Goal: Information Seeking & Learning: Learn about a topic

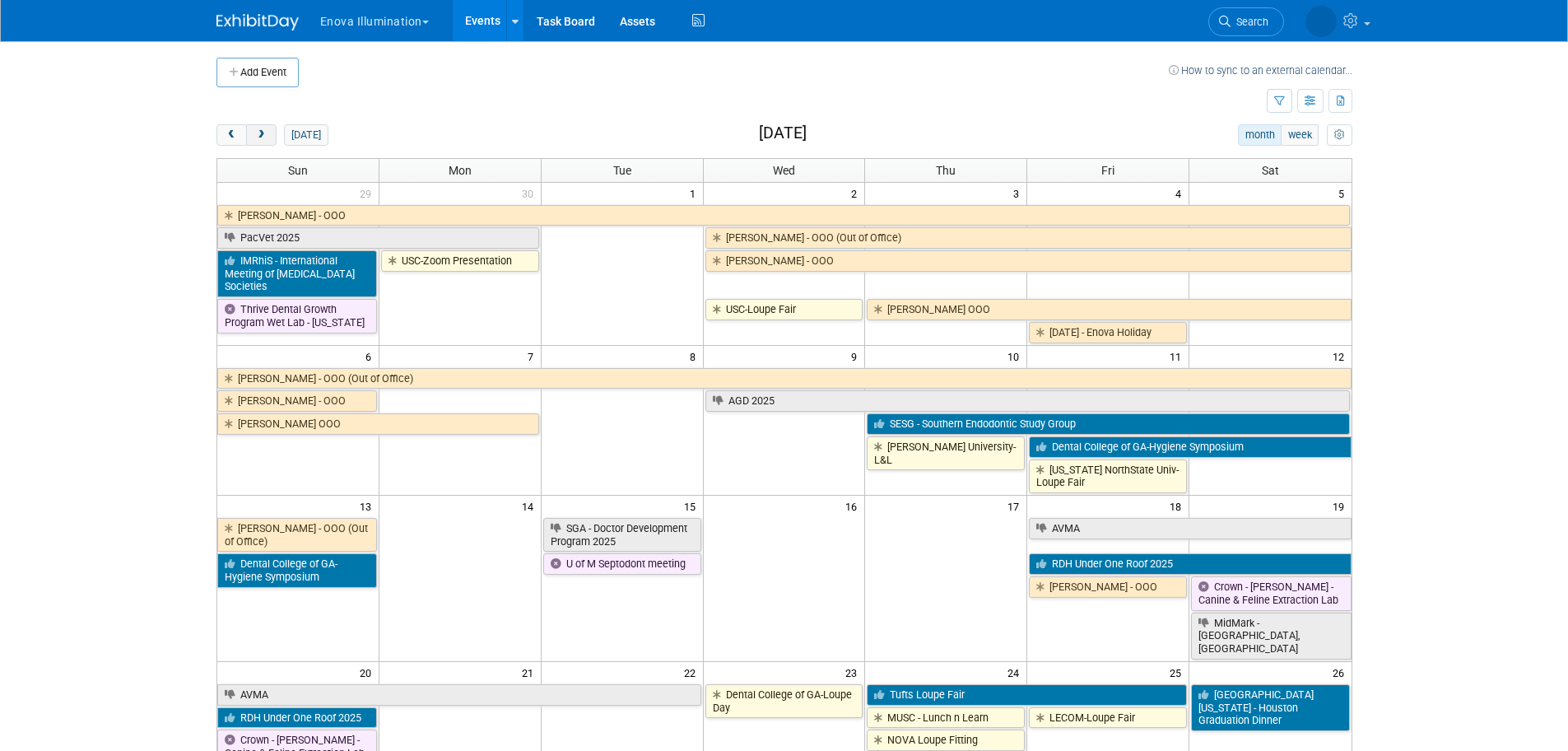
click at [269, 128] on button "next" at bounding box center [261, 135] width 31 height 21
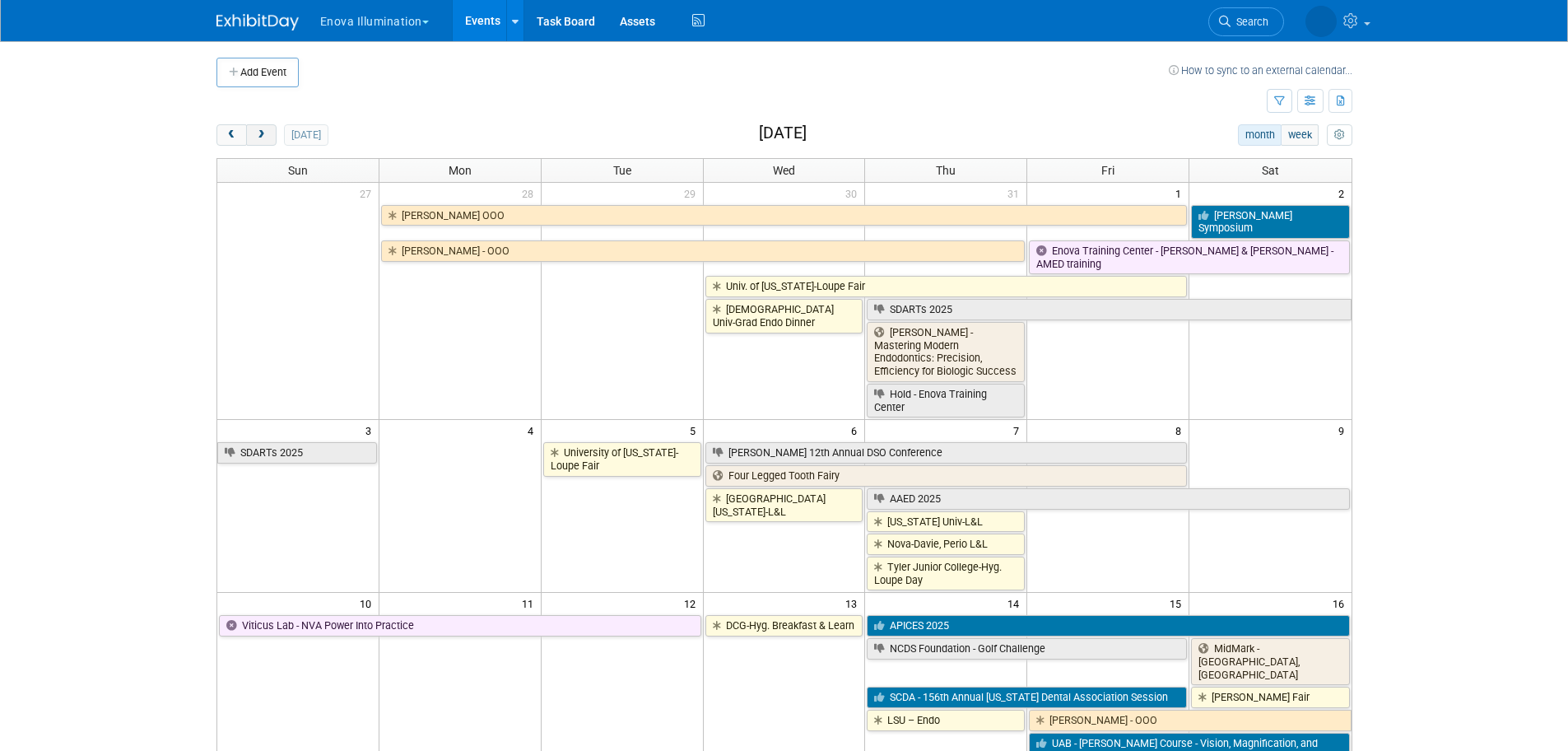
click at [269, 127] on button "next" at bounding box center [261, 135] width 31 height 21
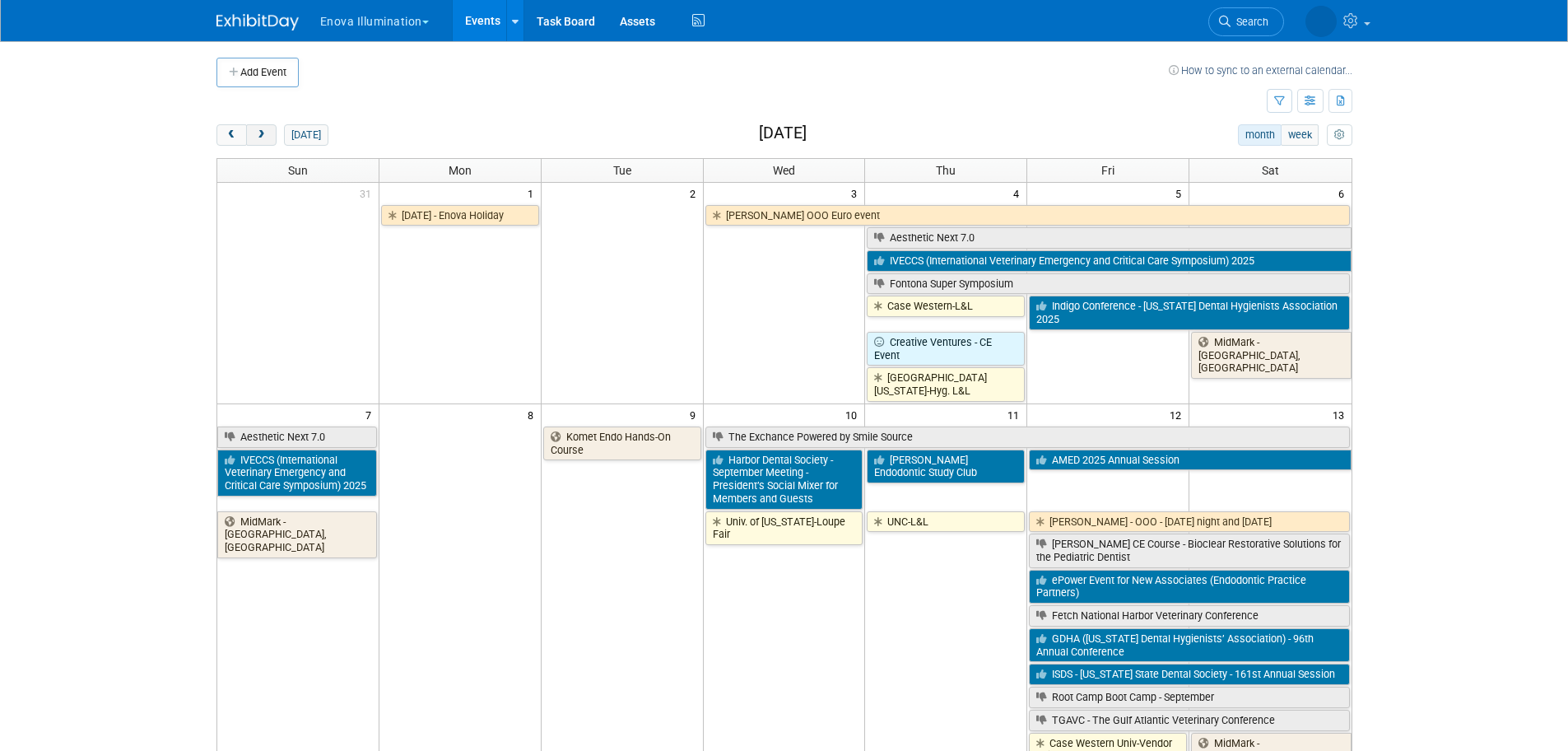
click at [269, 127] on button "next" at bounding box center [261, 135] width 31 height 21
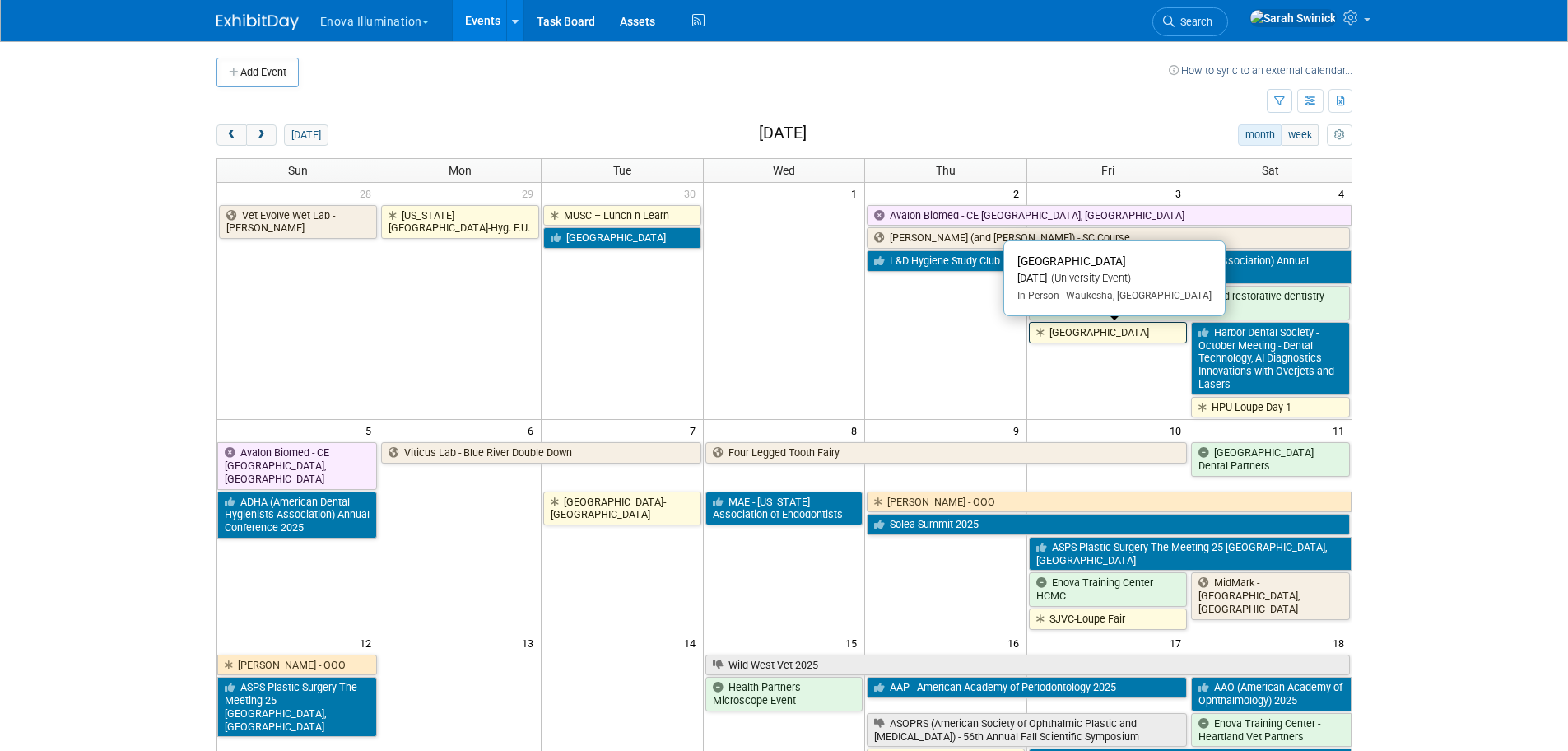
click at [1141, 341] on link "[GEOGRAPHIC_DATA]" at bounding box center [1107, 332] width 158 height 21
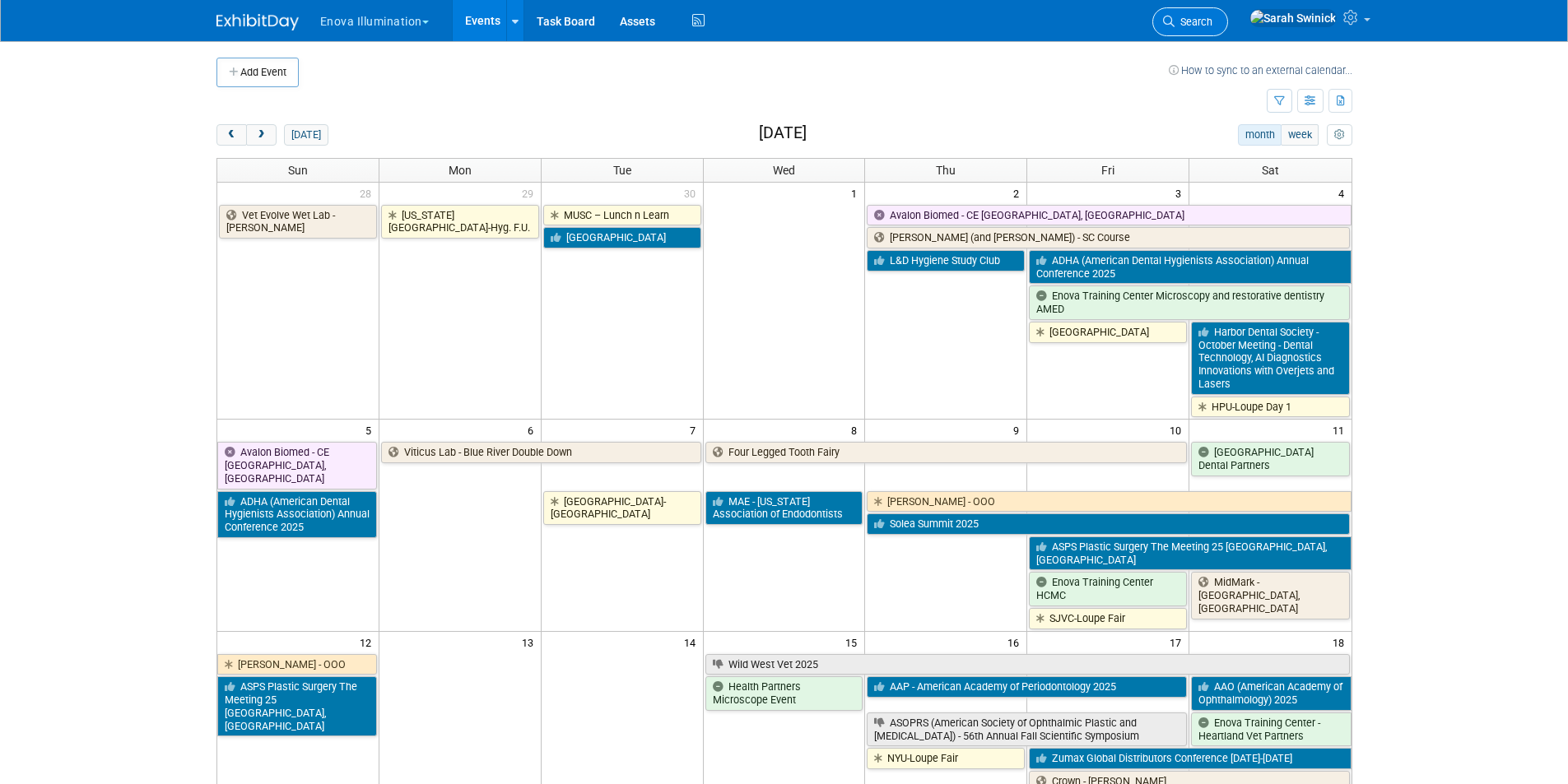
click at [1212, 17] on span "Search" at bounding box center [1193, 22] width 38 height 12
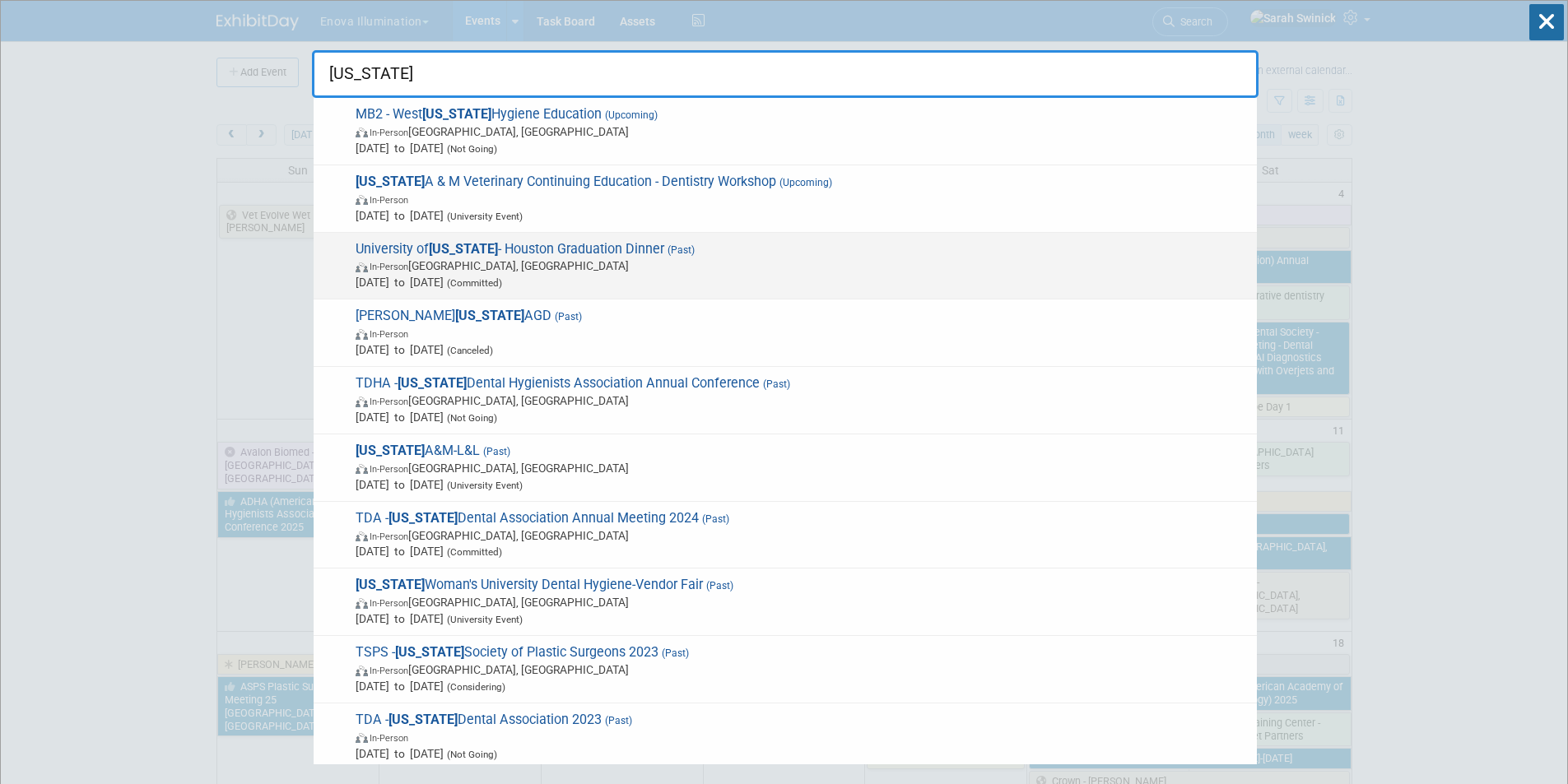
click at [616, 268] on span "In-Person [GEOGRAPHIC_DATA], [GEOGRAPHIC_DATA]" at bounding box center [802, 265] width 893 height 17
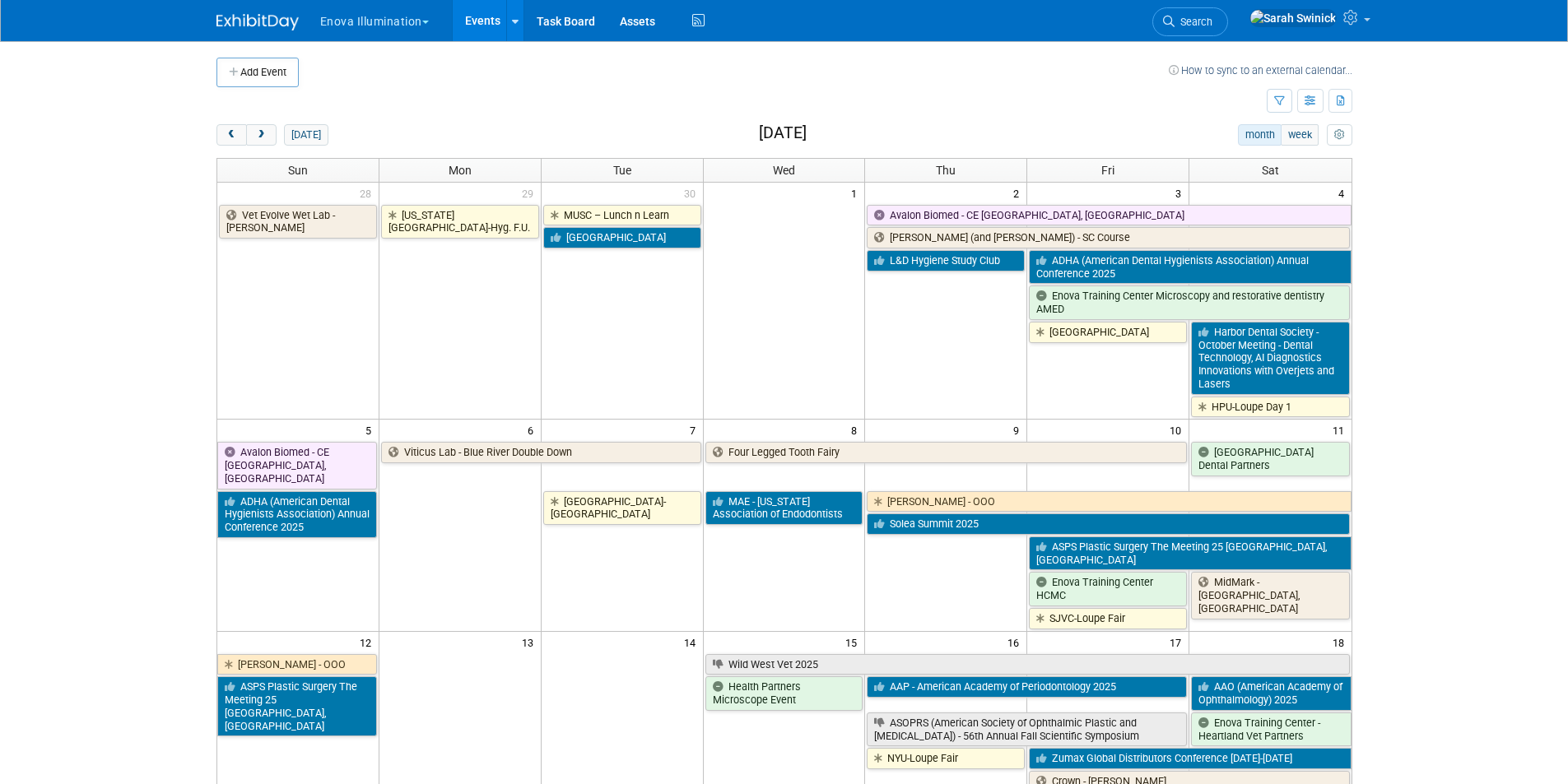
click at [1204, 32] on div "Enova Illumination Choose Workspace: [GEOGRAPHIC_DATA] Enova Illumination Enova…" at bounding box center [784, 20] width 1136 height 41
click at [1175, 25] on icon at bounding box center [1169, 21] width 11 height 11
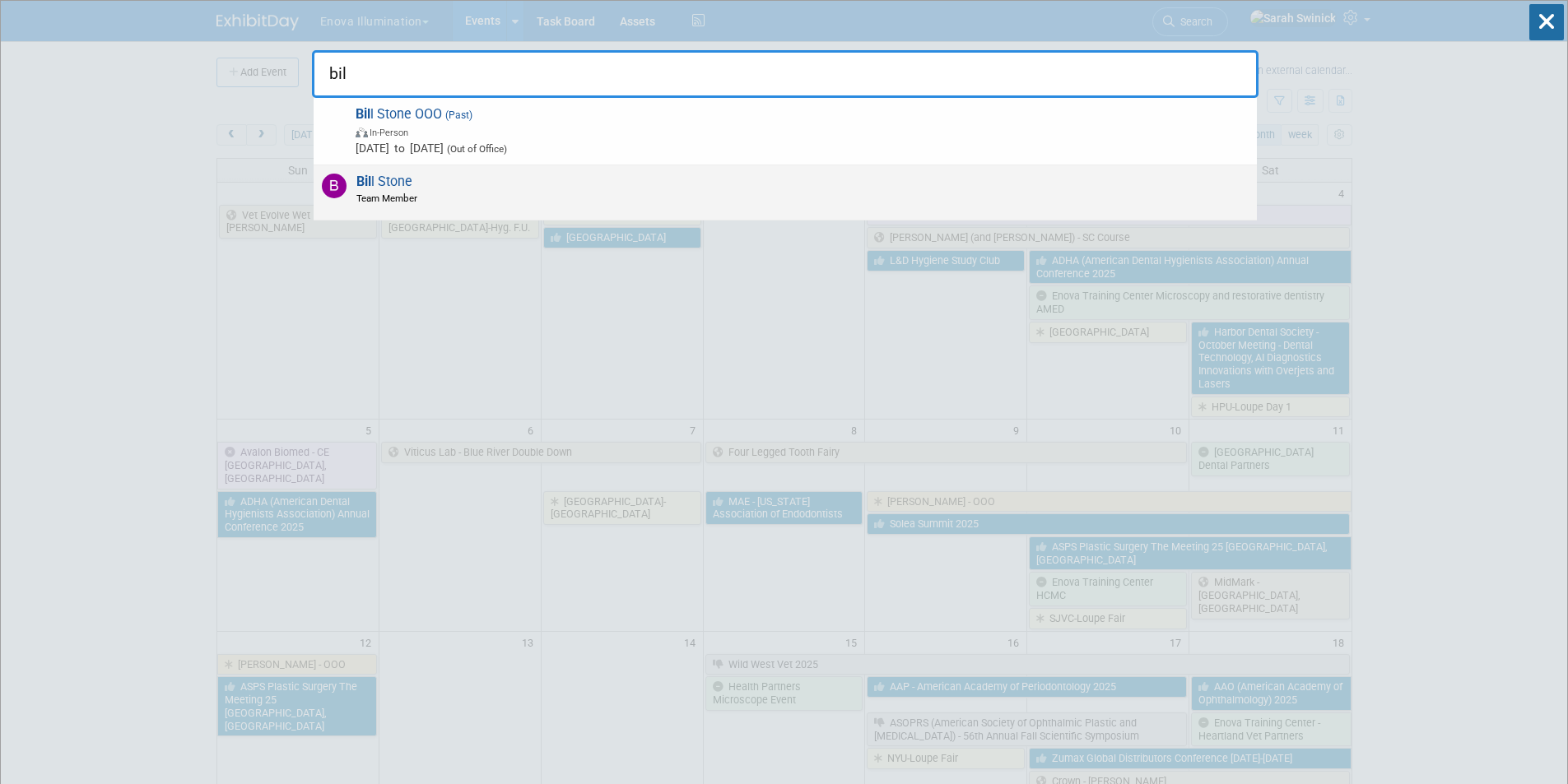
click at [698, 200] on div "[PERSON_NAME] Team Member" at bounding box center [785, 193] width 943 height 55
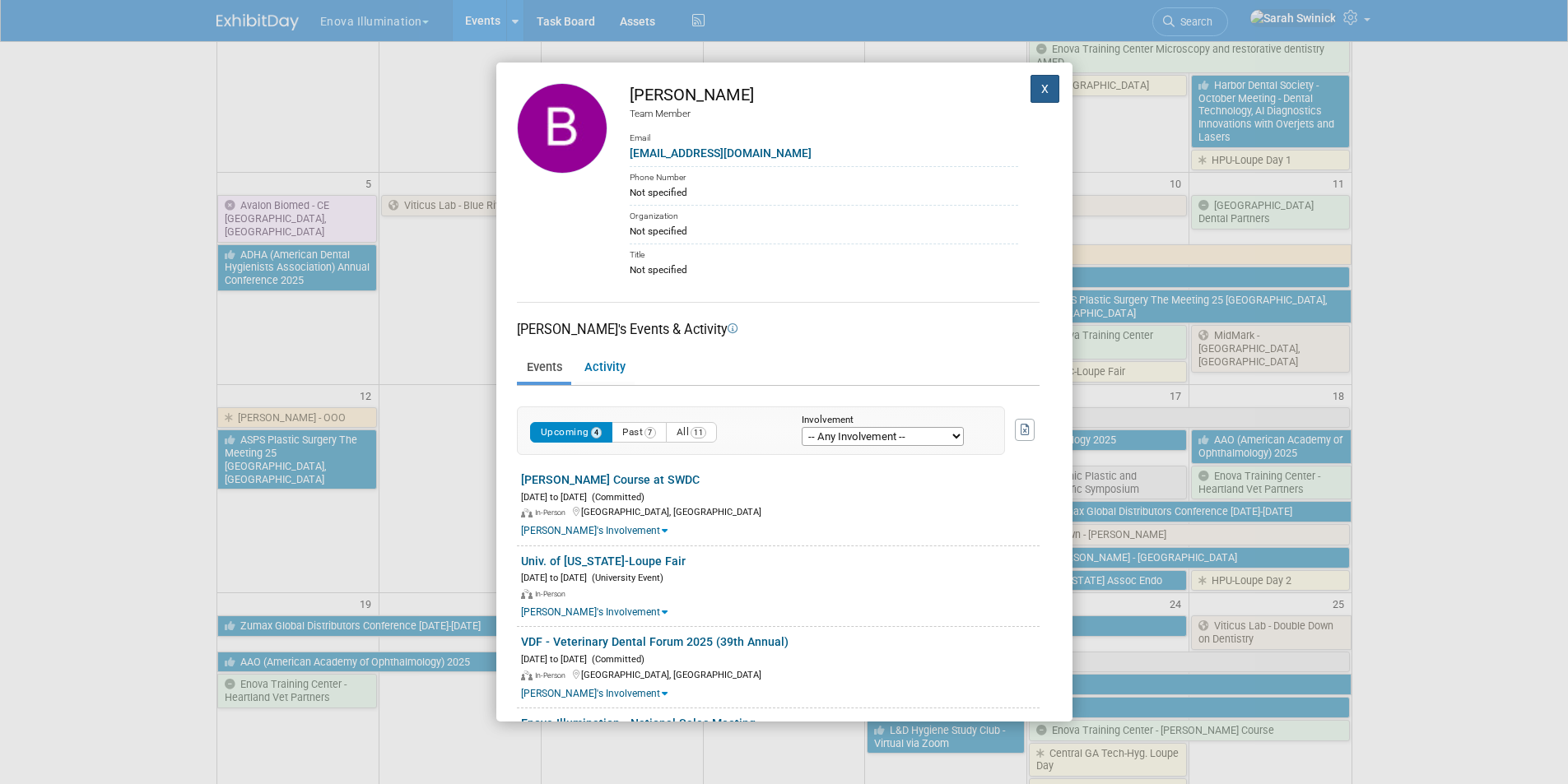
click at [1036, 84] on button "X" at bounding box center [1045, 89] width 30 height 28
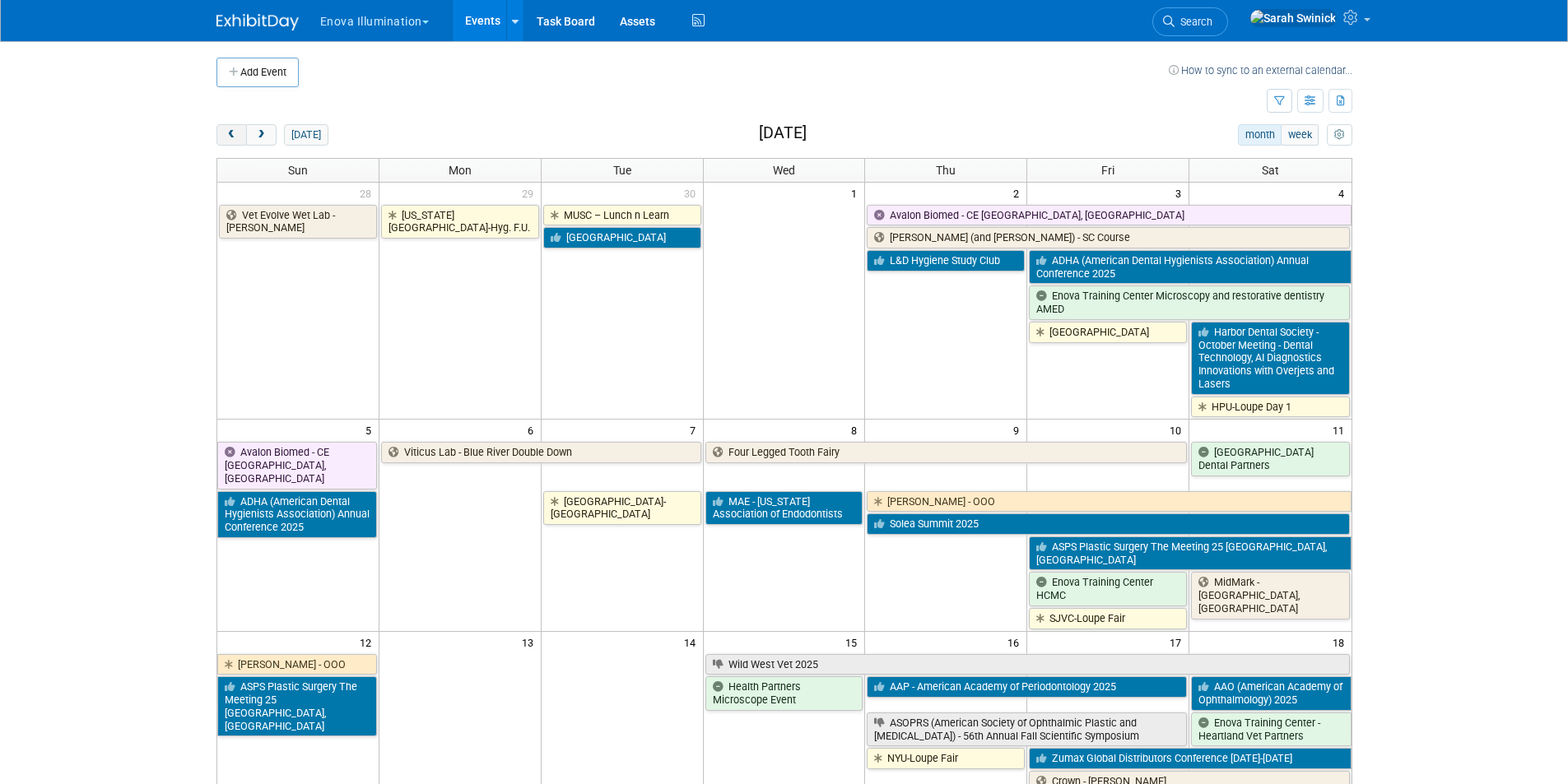
click at [238, 140] on button "prev" at bounding box center [231, 135] width 31 height 21
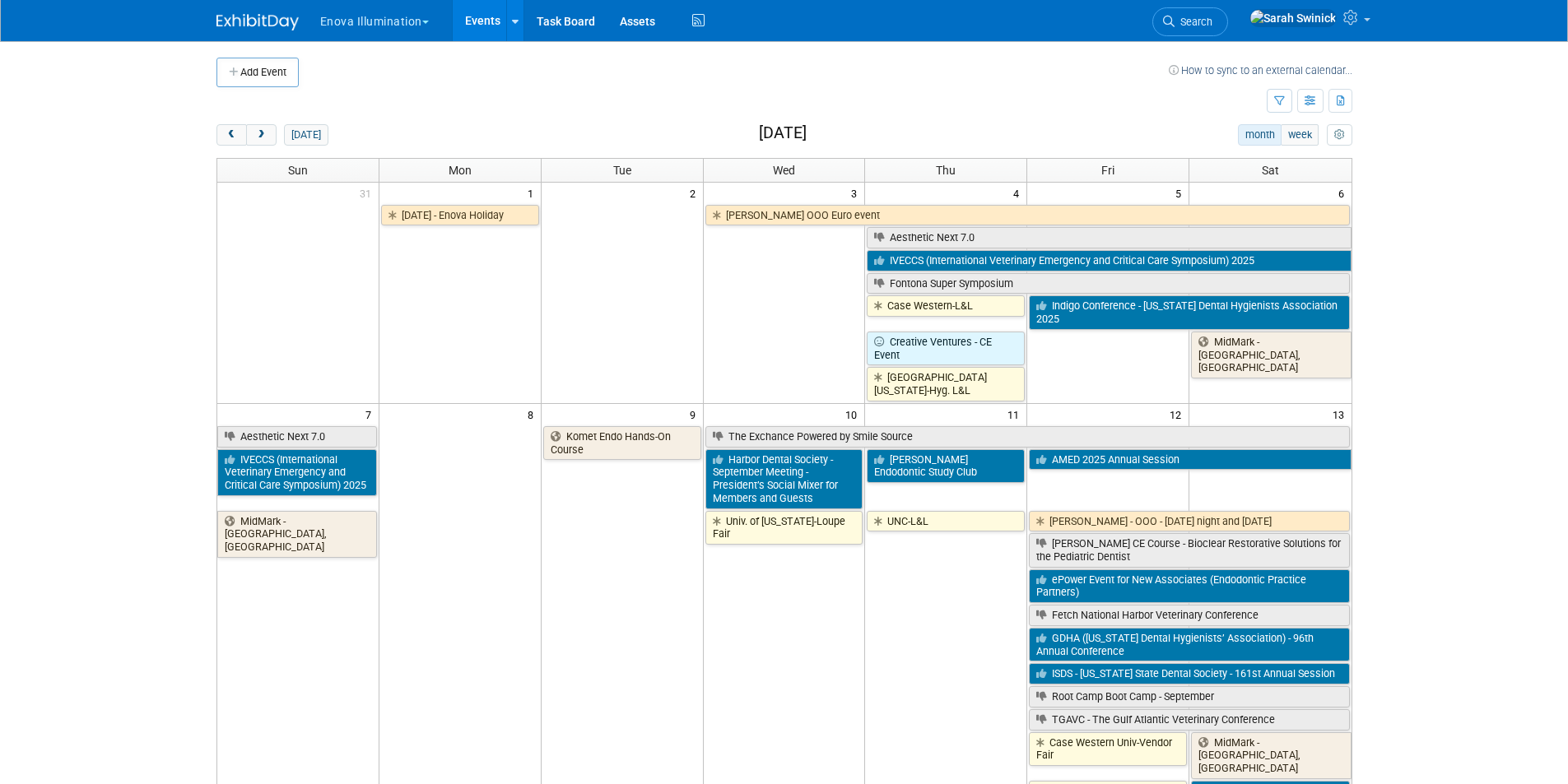
click at [1228, 30] on link "Search" at bounding box center [1190, 21] width 75 height 29
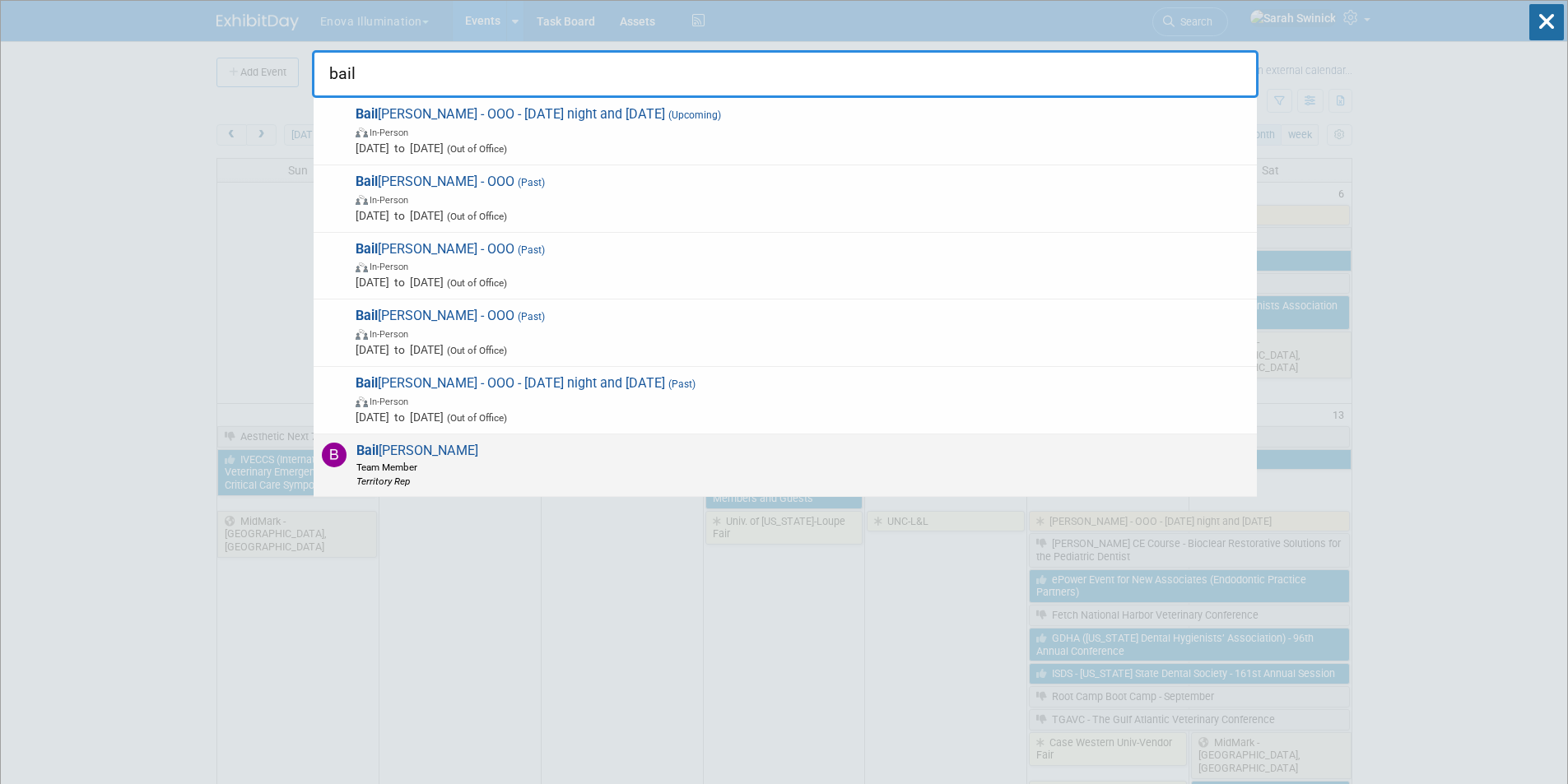
click at [428, 460] on span "Team Member" at bounding box center [417, 467] width 122 height 14
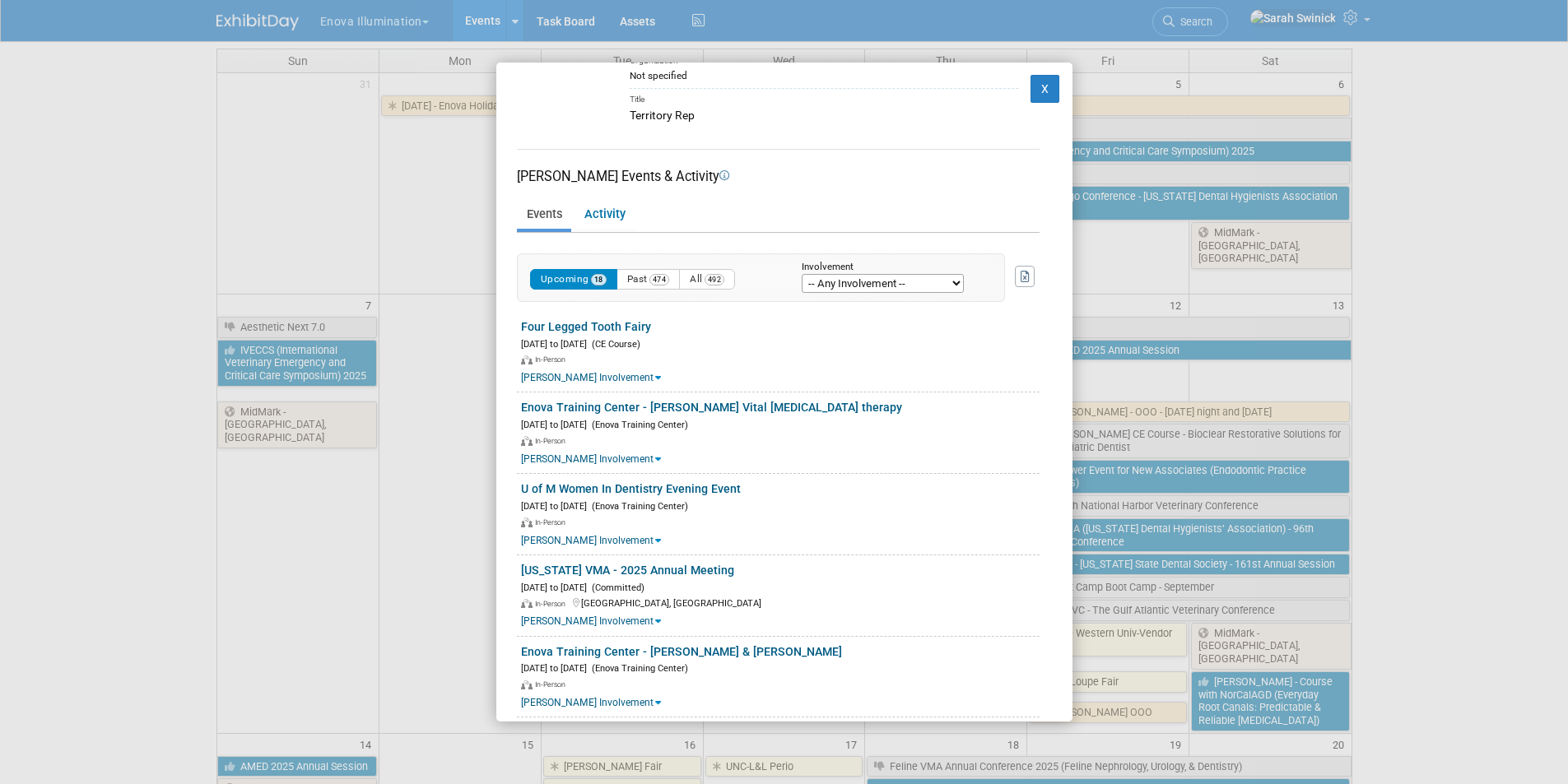
scroll to position [82, 0]
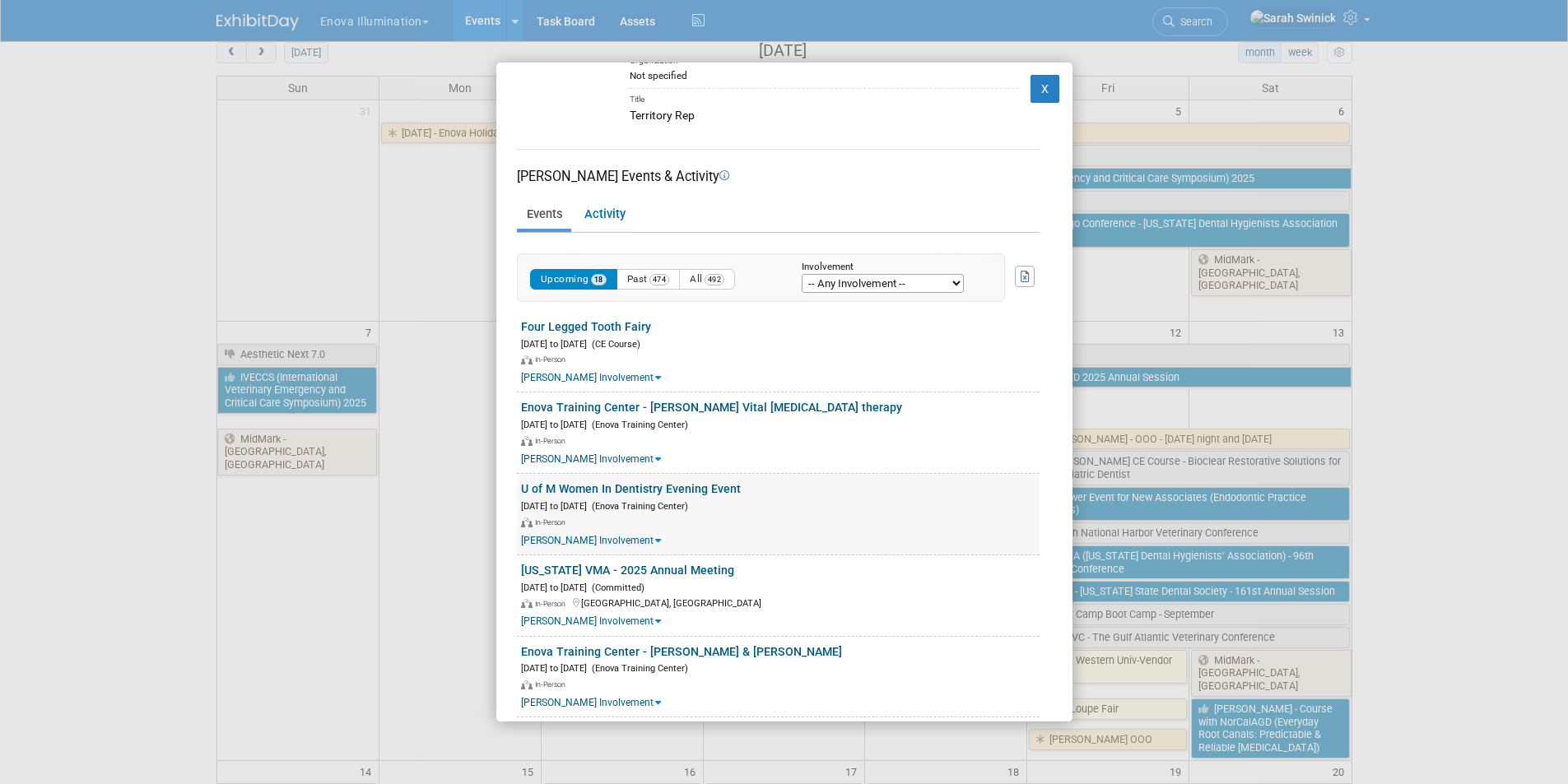
click at [674, 489] on link "U of M Women In Dentistry Evening Event" at bounding box center [631, 489] width 220 height 13
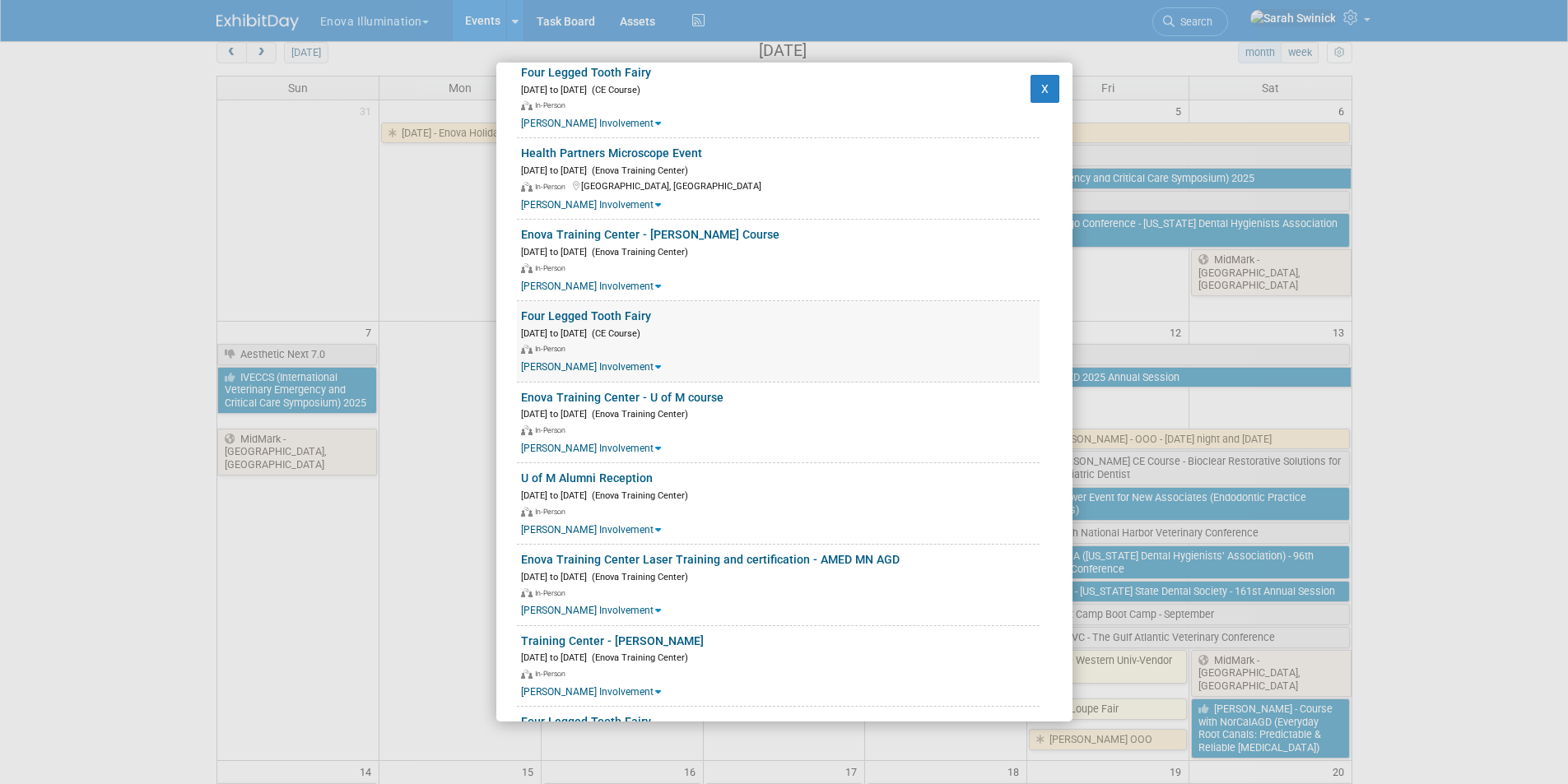
scroll to position [1070, 0]
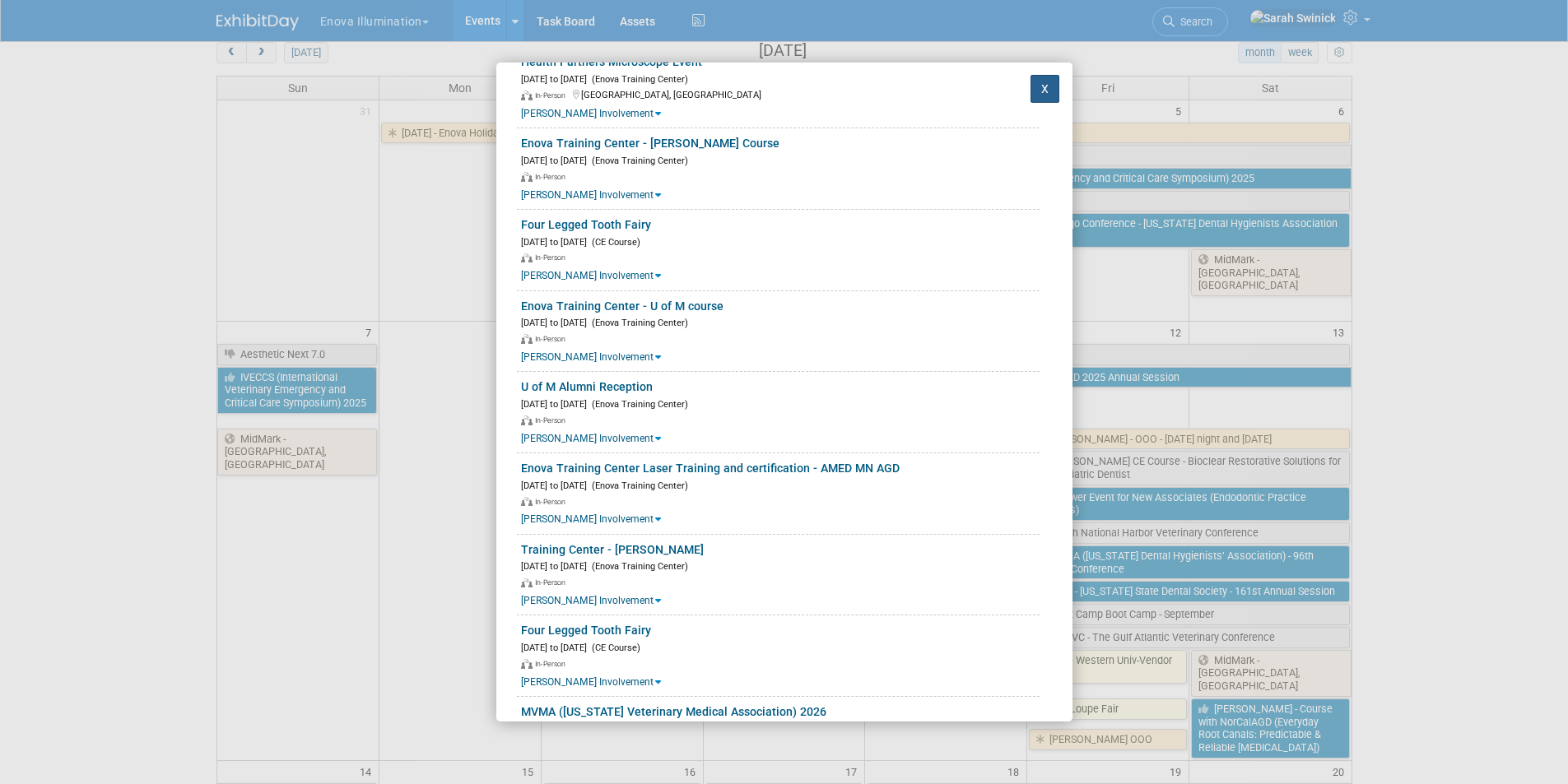
click at [1039, 92] on button "X" at bounding box center [1045, 89] width 30 height 28
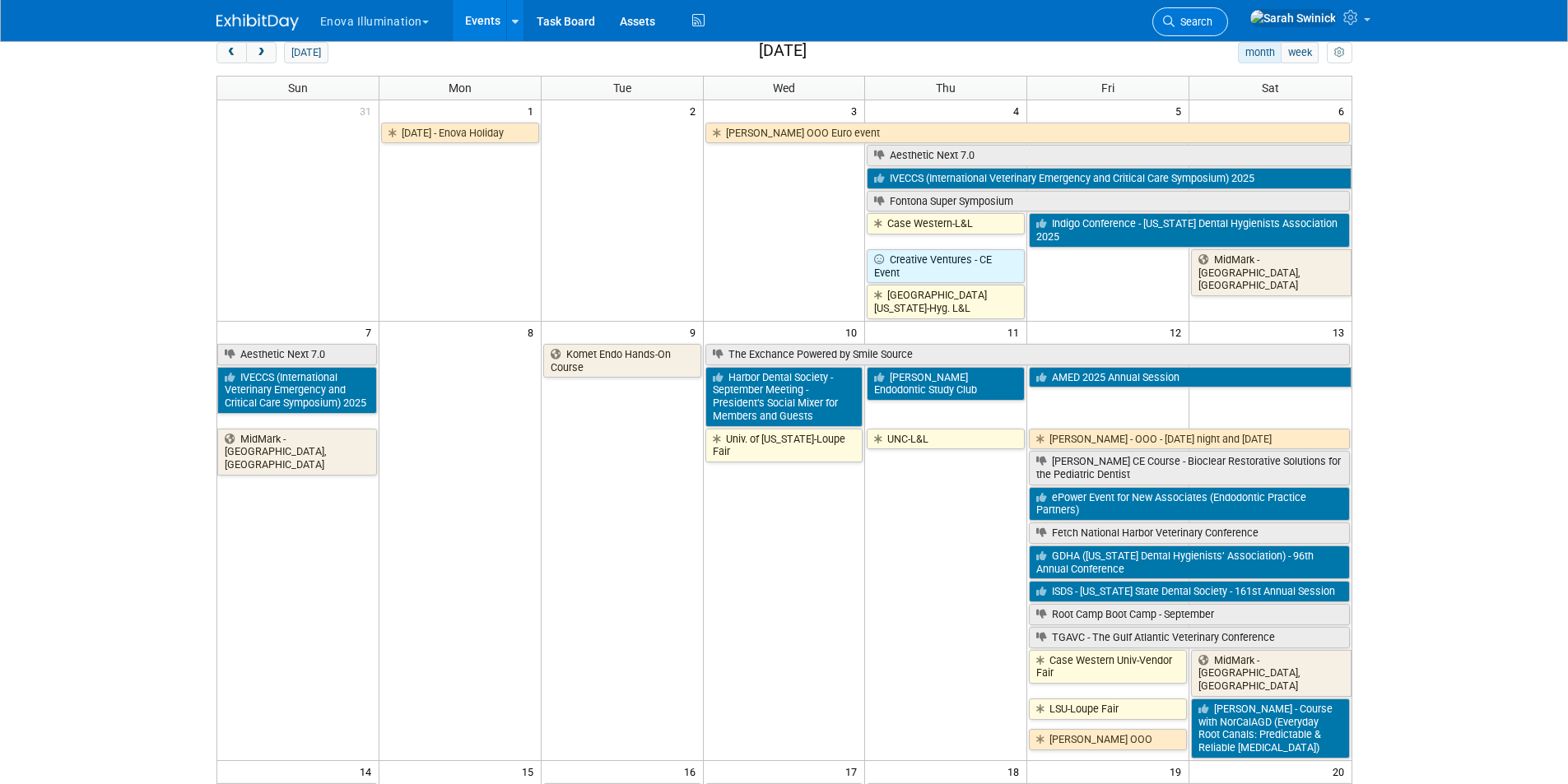
click at [1221, 30] on link "Search" at bounding box center [1190, 21] width 75 height 29
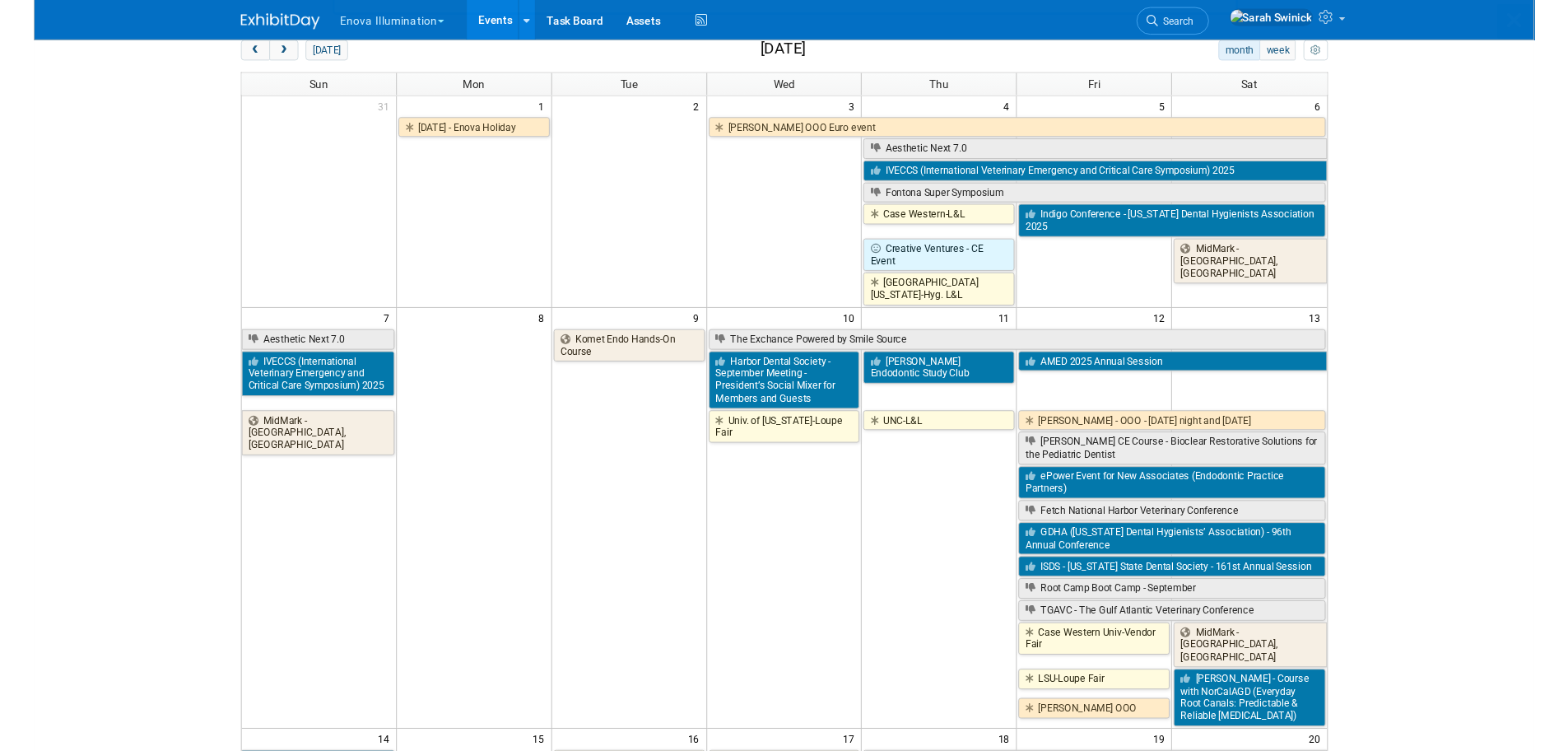
scroll to position [0, 0]
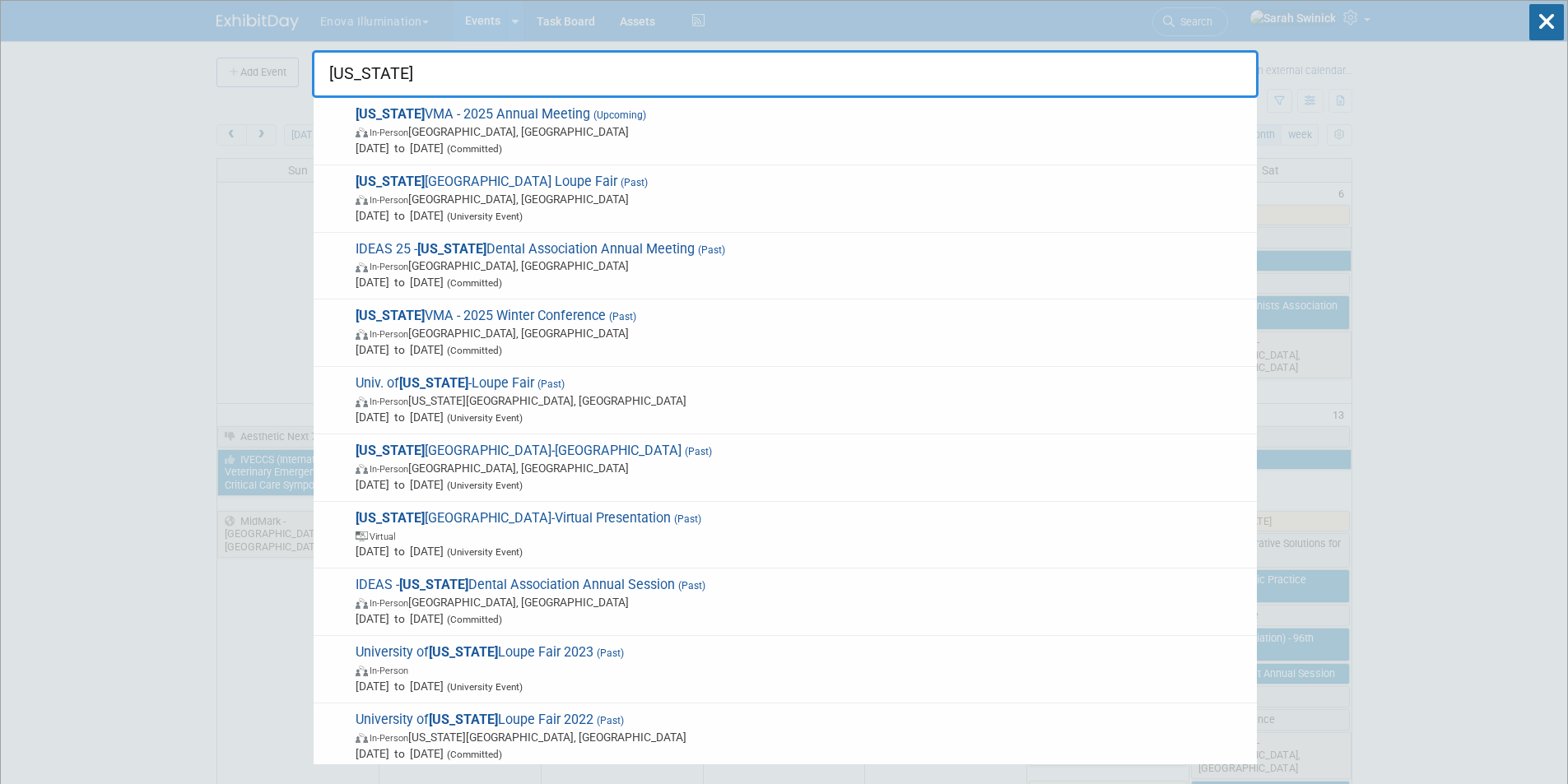
type input "[US_STATE]"
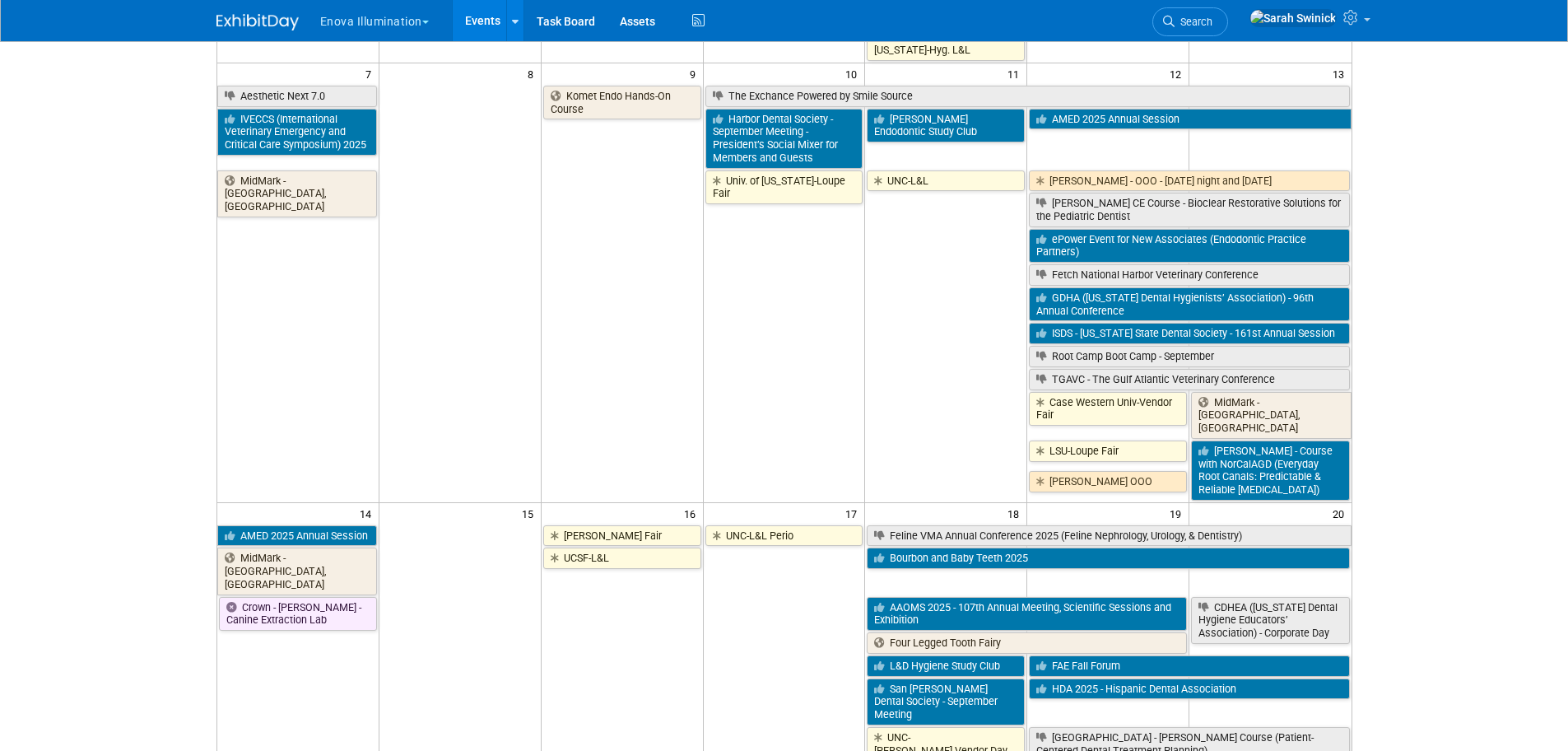
scroll to position [82, 0]
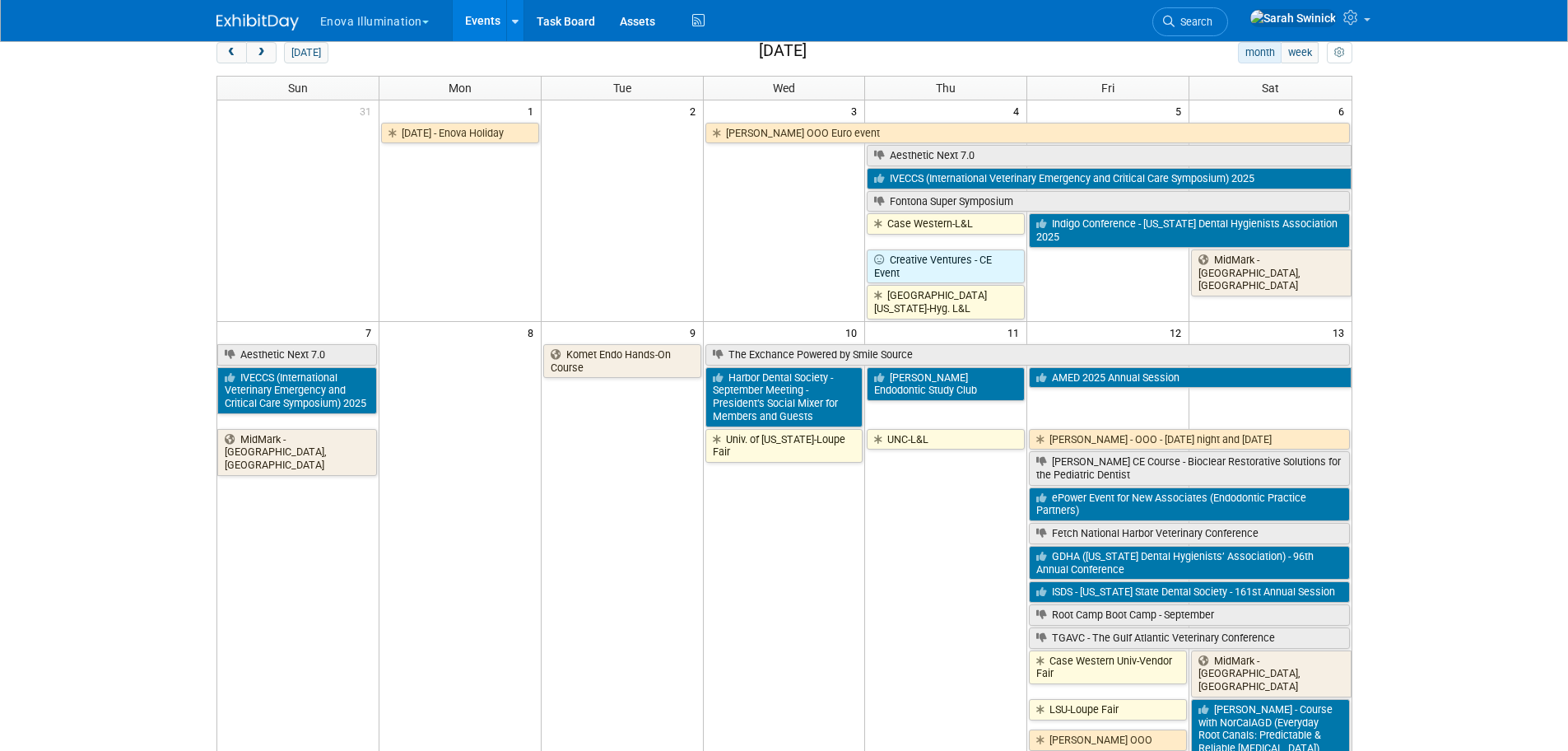
drag, startPoint x: 231, startPoint y: 58, endPoint x: 240, endPoint y: 71, distance: 15.8
click at [231, 55] on span "prev" at bounding box center [231, 53] width 12 height 11
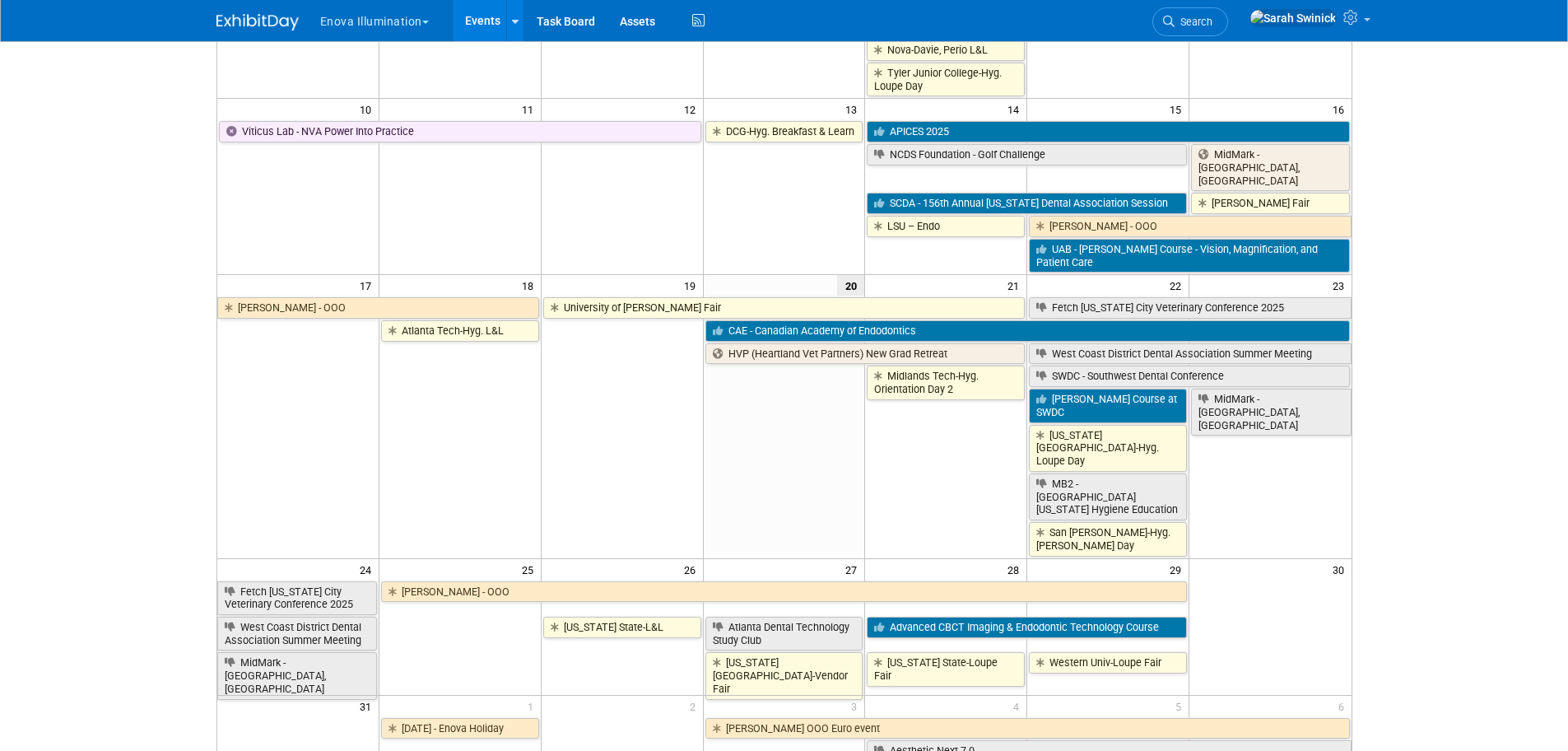
scroll to position [0, 0]
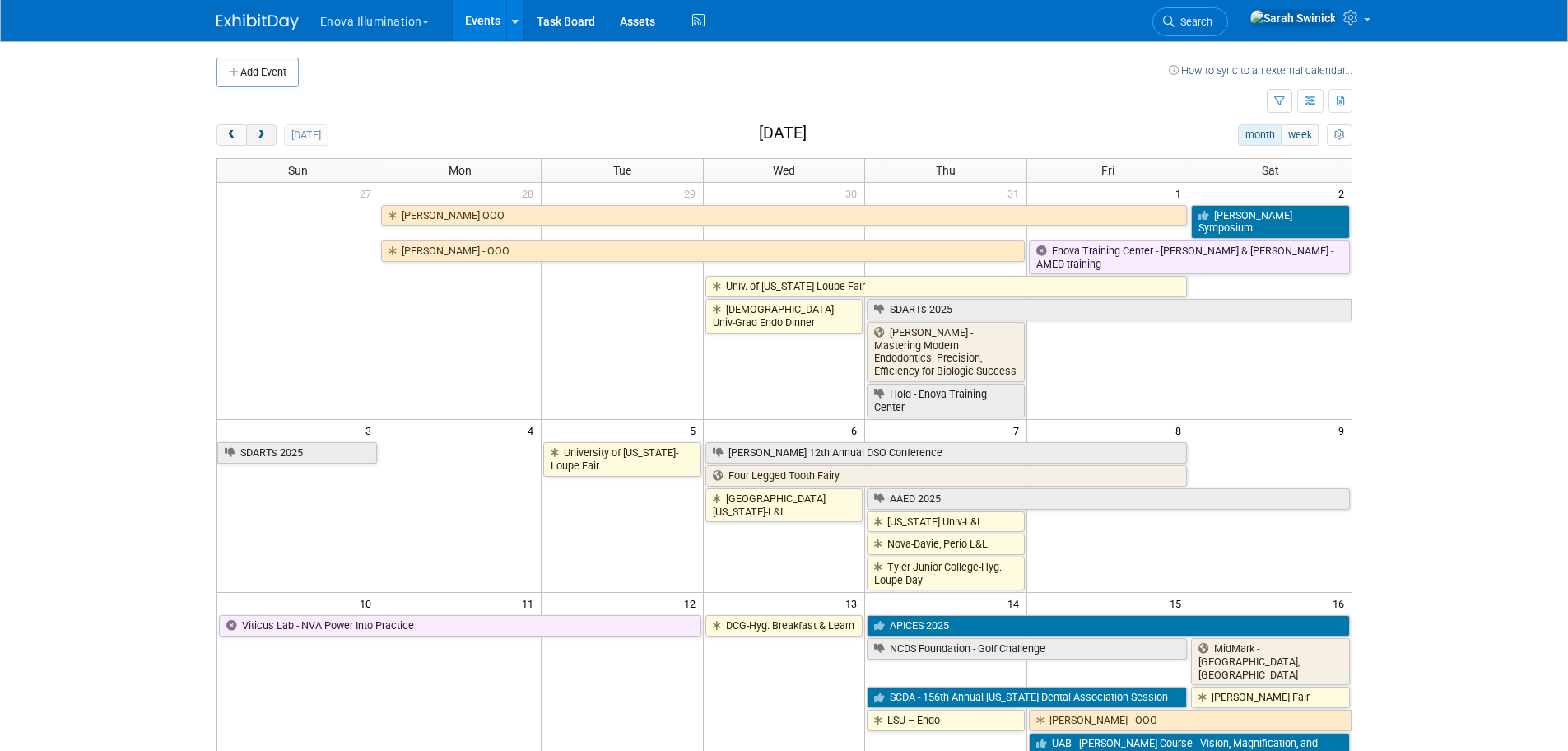
click at [276, 135] on button "next" at bounding box center [261, 135] width 31 height 21
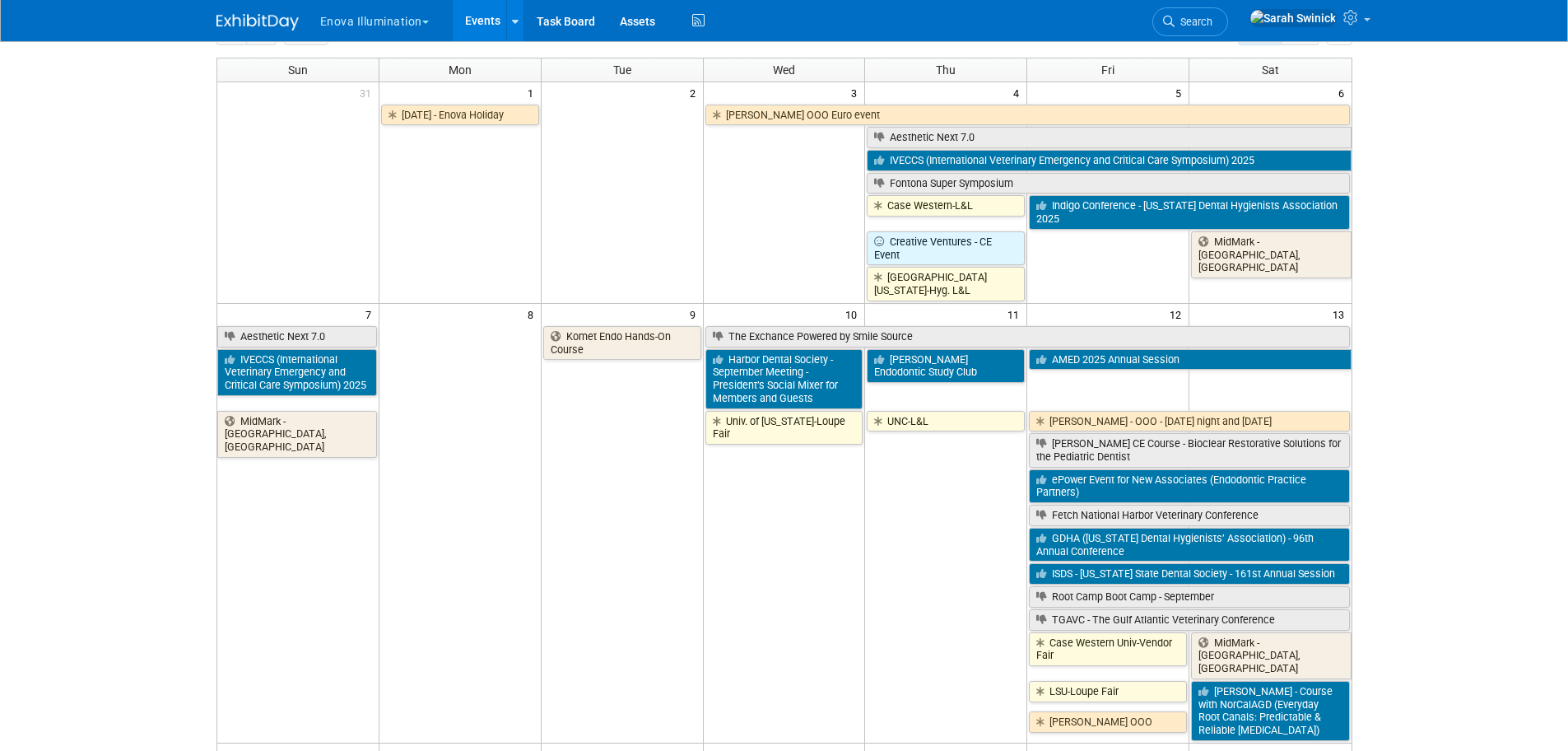
scroll to position [247, 0]
